Goal: Check status: Verify the current state of an ongoing process or item

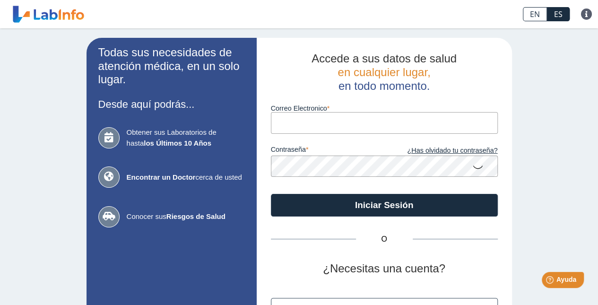
type input "[EMAIL_ADDRESS][DOMAIN_NAME]"
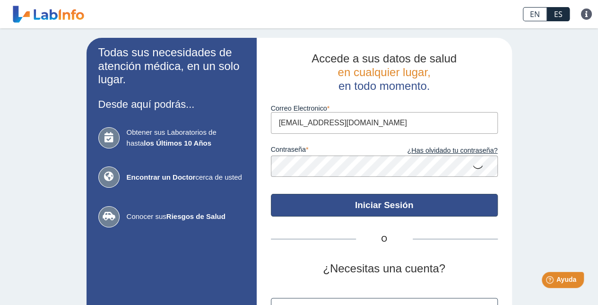
click at [354, 209] on button "Iniciar Sesión" at bounding box center [384, 205] width 227 height 23
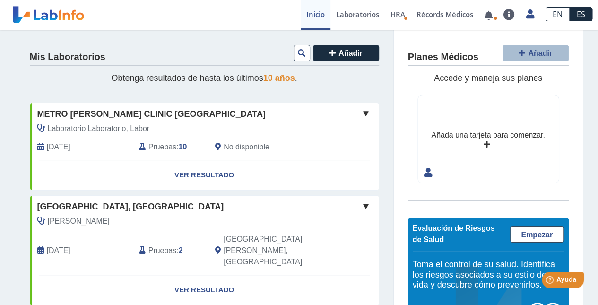
click at [208, 173] on link "Ver Resultado" at bounding box center [204, 175] width 348 height 30
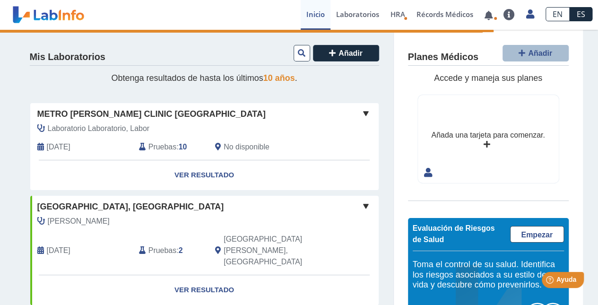
drag, startPoint x: 436, startPoint y: 223, endPoint x: 590, endPoint y: 243, distance: 155.8
click at [590, 243] on main "Mis Laboratorios Añadir Obtenga resultados de hasta los últimos 10 años . [GEOG…" at bounding box center [299, 167] width 598 height 275
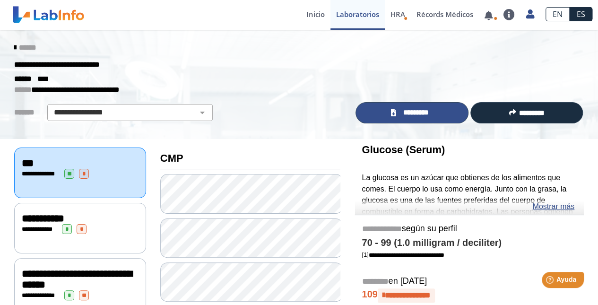
click at [408, 110] on span "*********" at bounding box center [415, 112] width 34 height 11
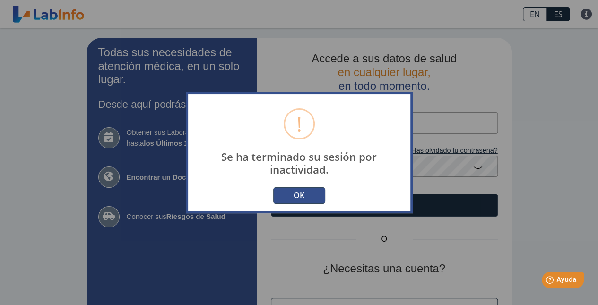
click at [295, 195] on button "OK" at bounding box center [299, 195] width 52 height 17
